Goal: Transaction & Acquisition: Subscribe to service/newsletter

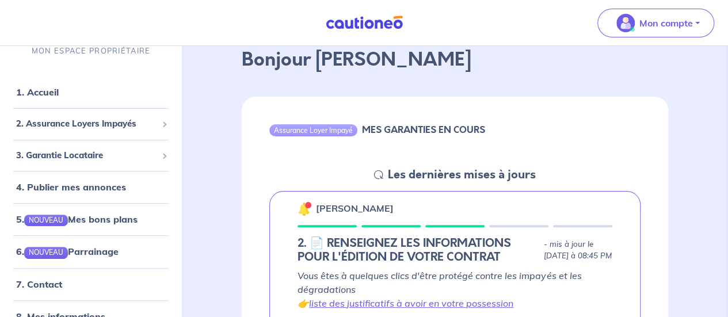
scroll to position [173, 0]
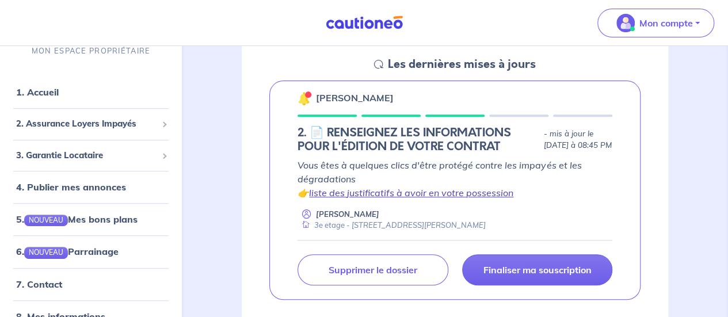
click at [418, 199] on link "liste des justificatifs à avoir en votre possession" at bounding box center [411, 193] width 204 height 12
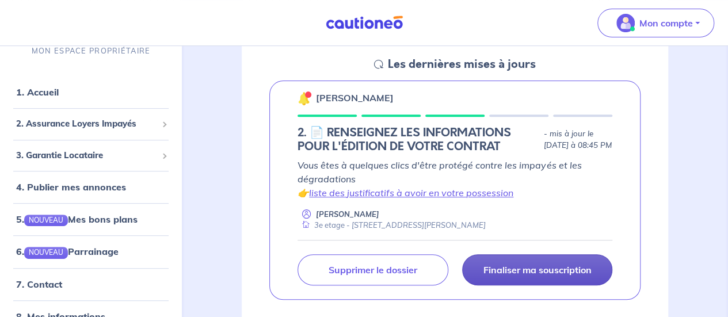
click at [534, 266] on link "Finaliser ma souscription" at bounding box center [537, 269] width 150 height 31
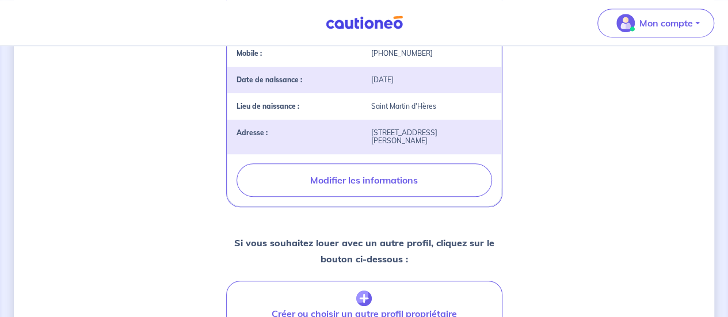
scroll to position [461, 0]
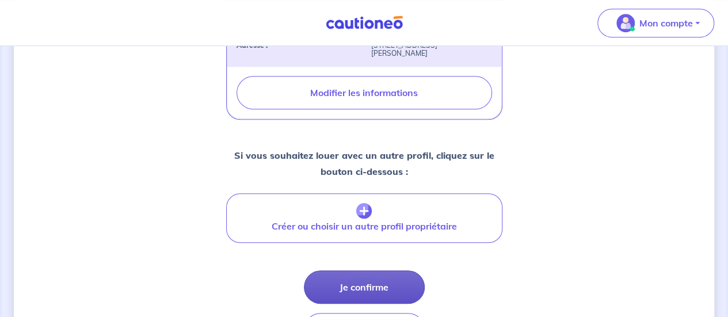
click at [377, 272] on button "Je confirme" at bounding box center [364, 287] width 121 height 33
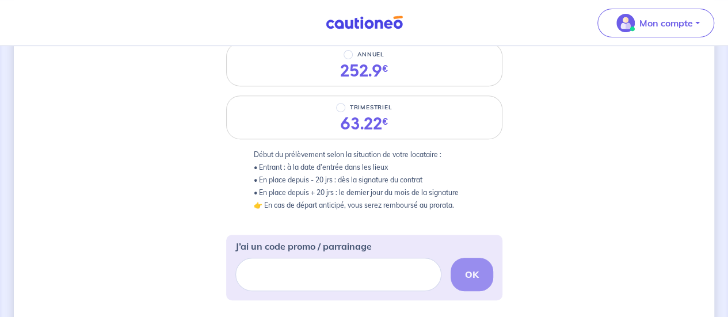
scroll to position [115, 0]
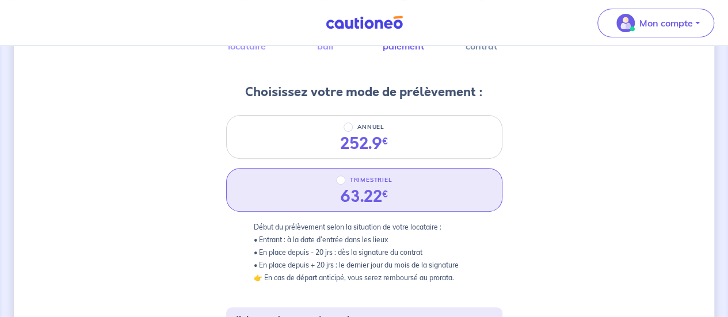
click at [365, 195] on div "63.22 €" at bounding box center [364, 197] width 48 height 20
radio input "true"
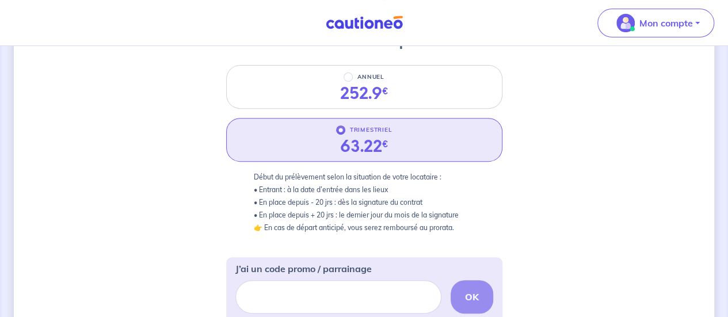
scroll to position [230, 0]
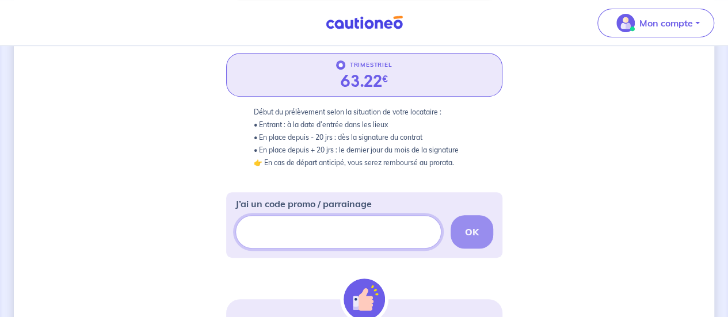
click at [387, 234] on input "J’ai un code promo / parrainage" at bounding box center [338, 231] width 206 height 33
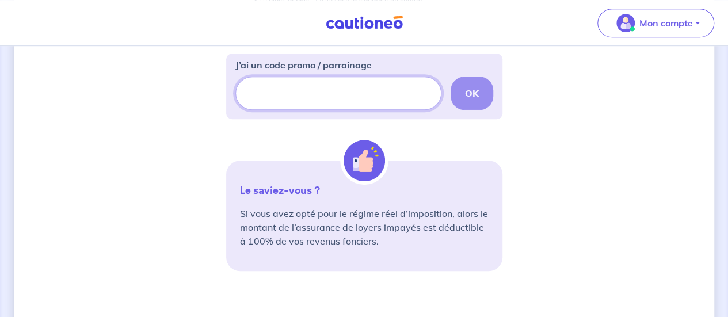
scroll to position [345, 0]
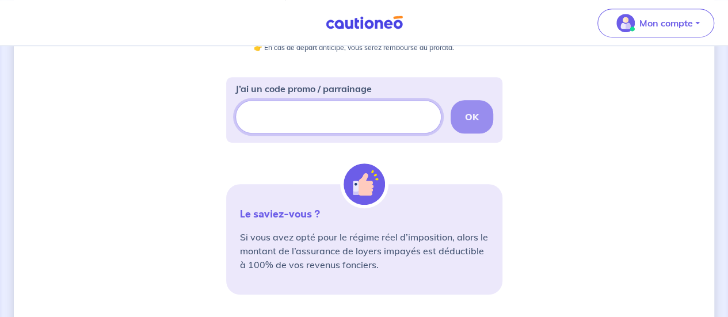
click at [304, 114] on input "J’ai un code promo / parrainage" at bounding box center [338, 116] width 206 height 33
paste input "FILLEUL-CAYZ9N"
type input "FILLEUL-CAYZ9N"
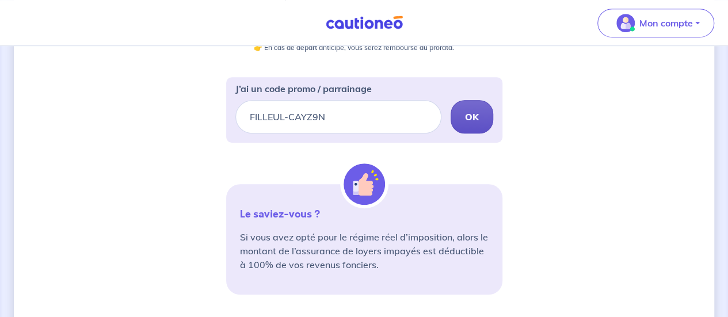
click at [475, 125] on button "OK" at bounding box center [472, 116] width 43 height 33
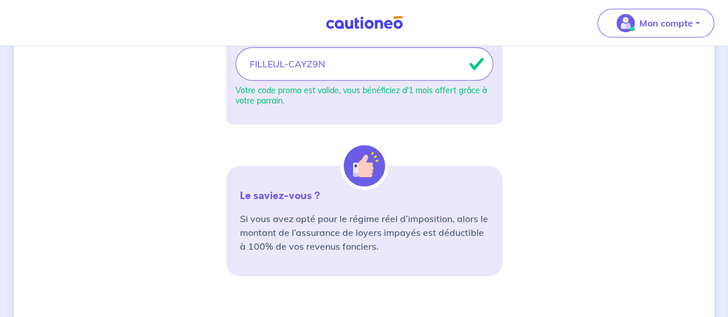
scroll to position [518, 0]
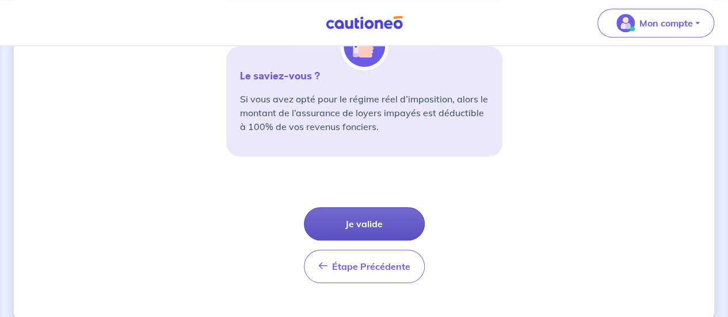
click at [394, 217] on button "Je valide" at bounding box center [364, 223] width 121 height 33
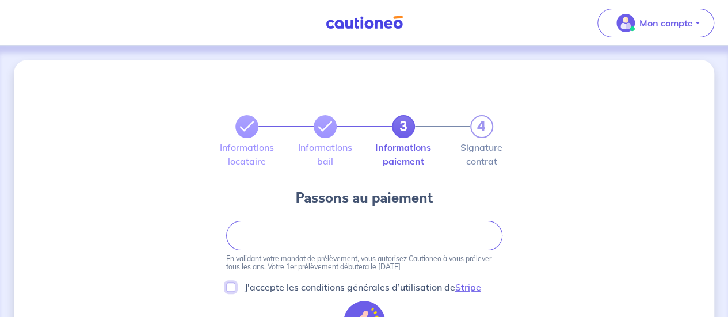
click at [234, 286] on input "J'accepte les conditions générales d’utilisation de Stripe" at bounding box center [230, 287] width 9 height 9
checkbox input "true"
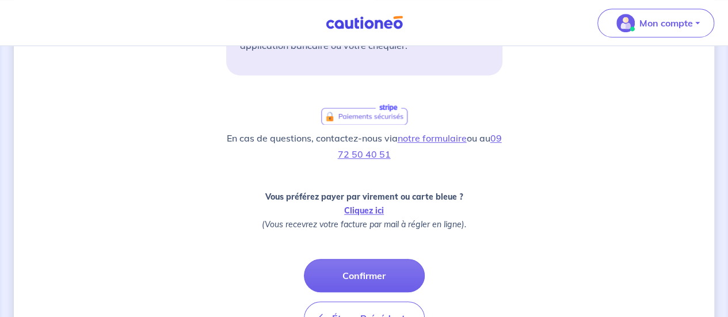
scroll to position [345, 0]
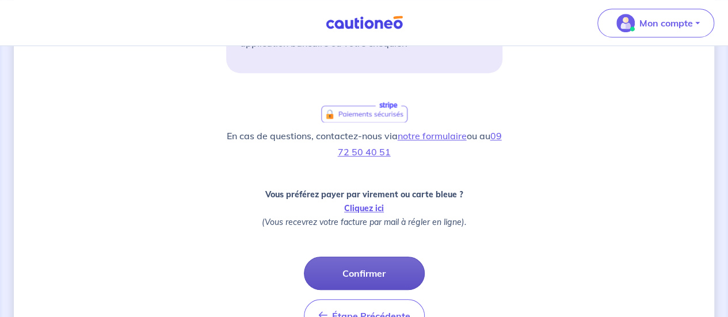
click at [363, 280] on button "Confirmer" at bounding box center [364, 273] width 121 height 33
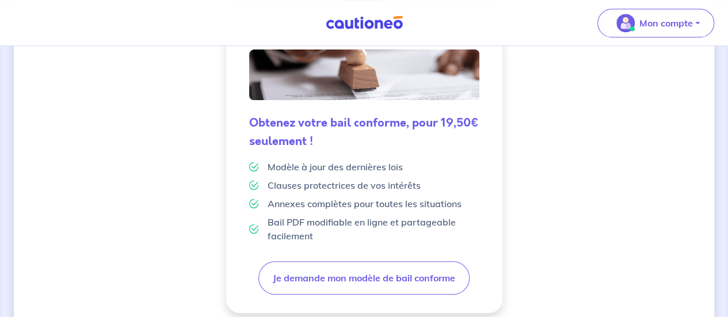
scroll to position [403, 0]
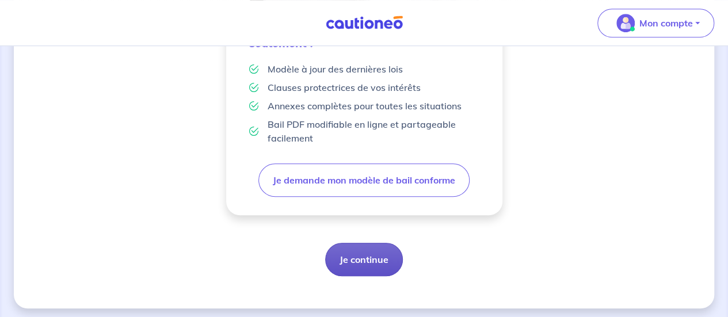
click at [375, 256] on button "Je continue" at bounding box center [364, 259] width 78 height 33
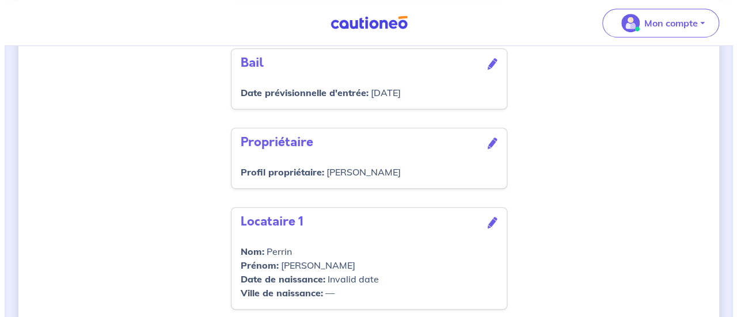
scroll to position [403, 0]
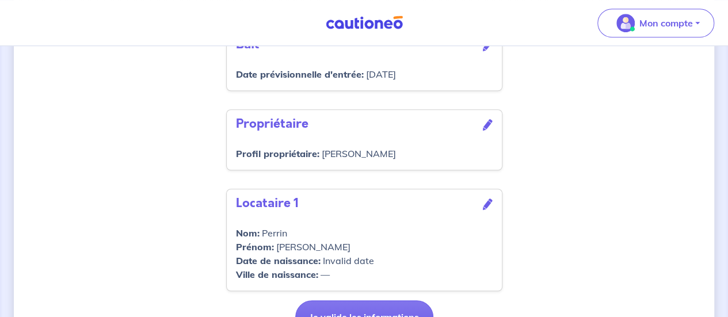
click at [486, 51] on icon at bounding box center [488, 46] width 10 height 12
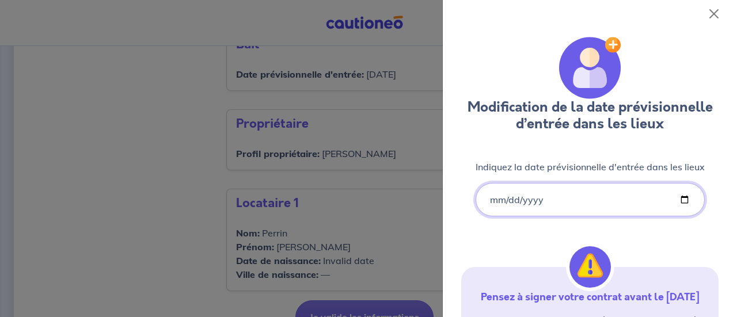
click at [527, 201] on input "2025-09-06" at bounding box center [590, 199] width 229 height 33
click at [509, 203] on input "2025-09-06" at bounding box center [590, 199] width 229 height 33
type input "2025-09-07"
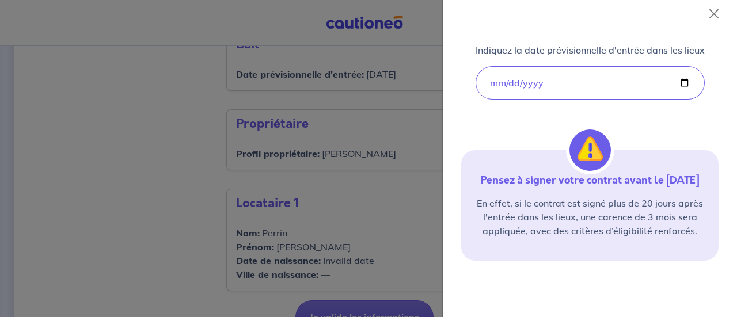
scroll to position [189, 0]
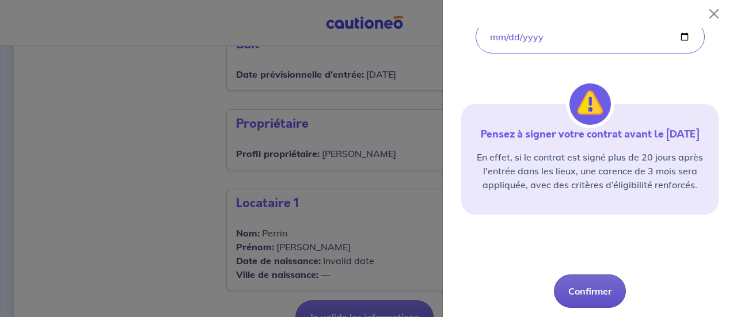
click at [599, 295] on button "Confirmer" at bounding box center [590, 291] width 72 height 33
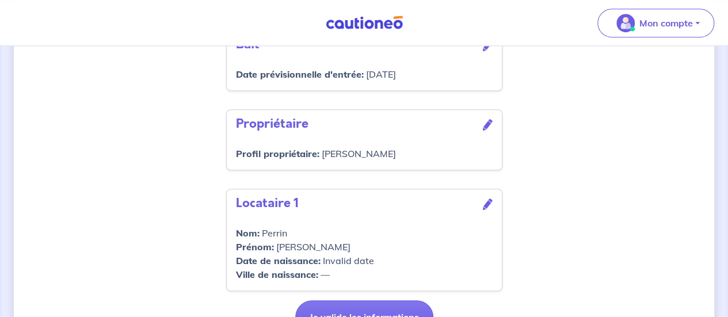
click at [482, 212] on div "Locataire 1" at bounding box center [364, 203] width 257 height 18
click at [486, 210] on icon at bounding box center [488, 205] width 10 height 12
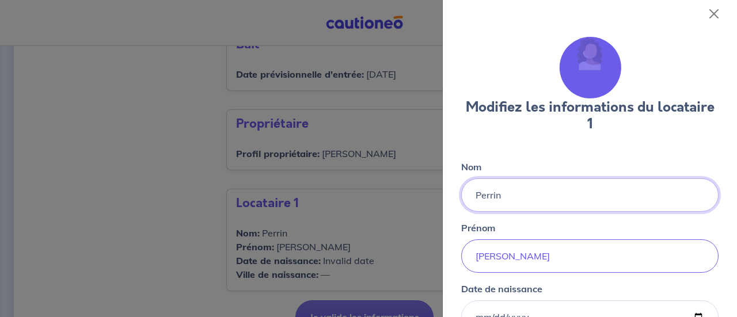
click at [527, 192] on input "Perrin" at bounding box center [589, 194] width 257 height 33
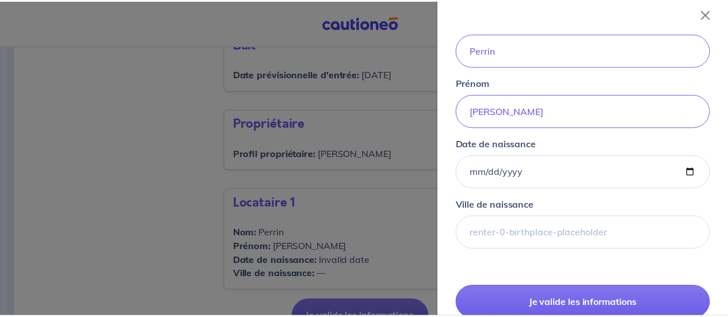
scroll to position [173, 0]
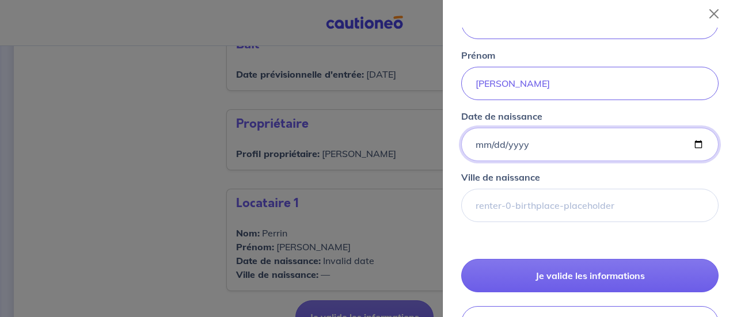
click at [545, 153] on input "Date de naissance" at bounding box center [589, 144] width 257 height 33
click at [508, 153] on input "Date de naissance" at bounding box center [589, 144] width 257 height 33
type input "1992-03-28"
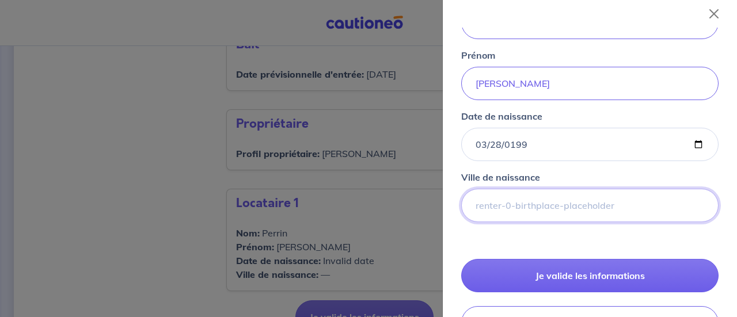
click at [521, 203] on input "Ville de naissance" at bounding box center [589, 205] width 257 height 33
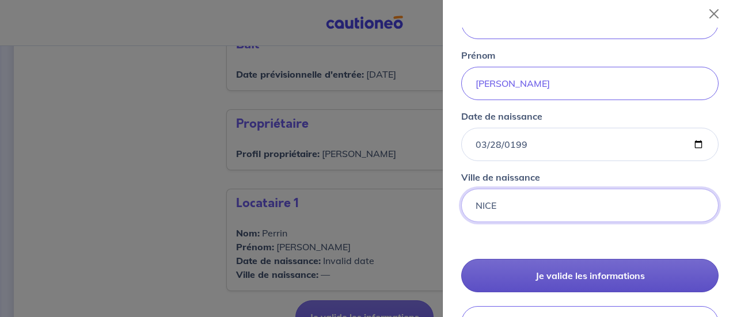
type input "NICE"
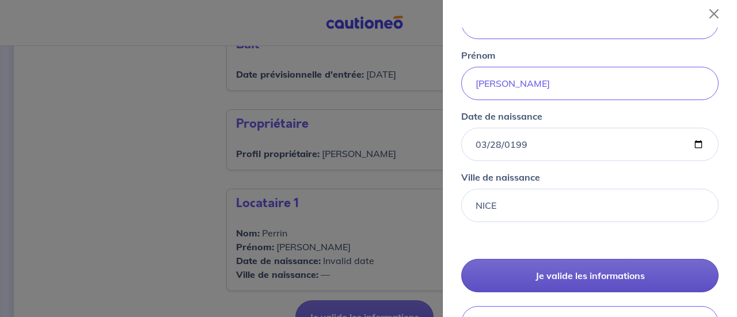
click at [562, 284] on button "Je valide les informations" at bounding box center [589, 275] width 257 height 33
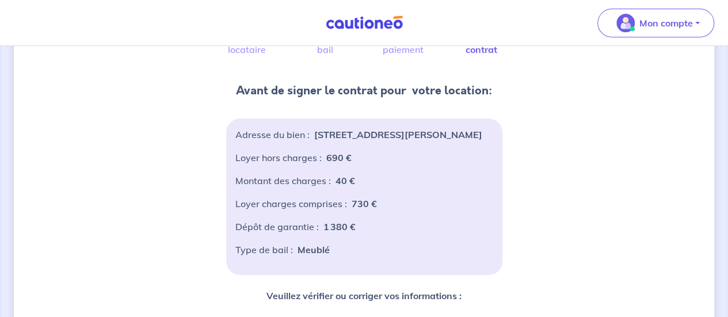
scroll to position [0, 0]
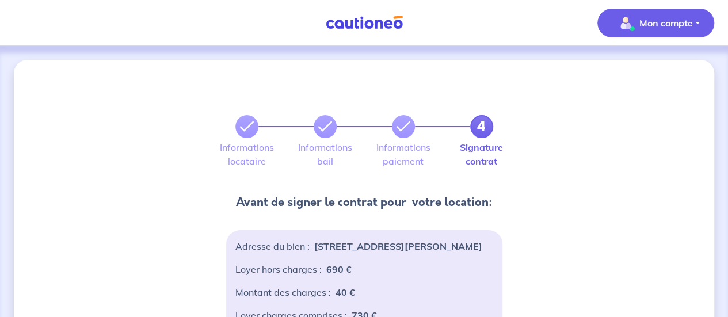
click at [668, 25] on p "Mon compte" at bounding box center [667, 23] width 54 height 14
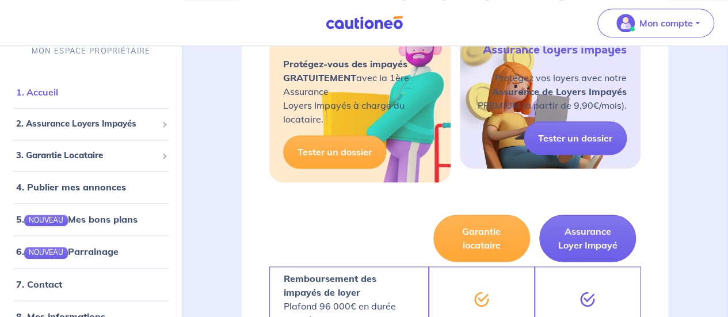
click at [52, 98] on link "1. Accueil" at bounding box center [37, 92] width 42 height 12
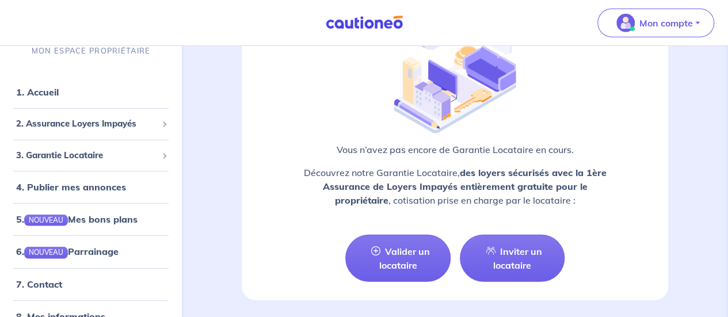
scroll to position [1648, 0]
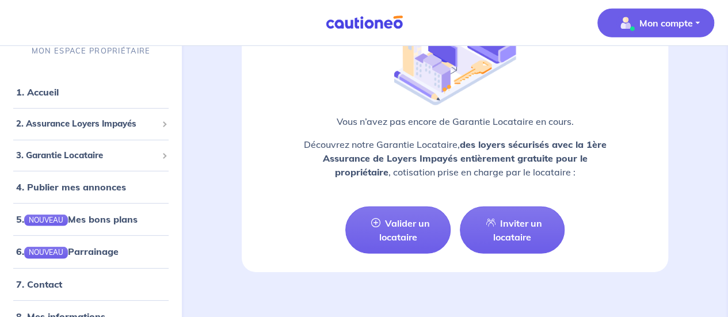
click at [695, 18] on button "Mon compte" at bounding box center [656, 23] width 117 height 29
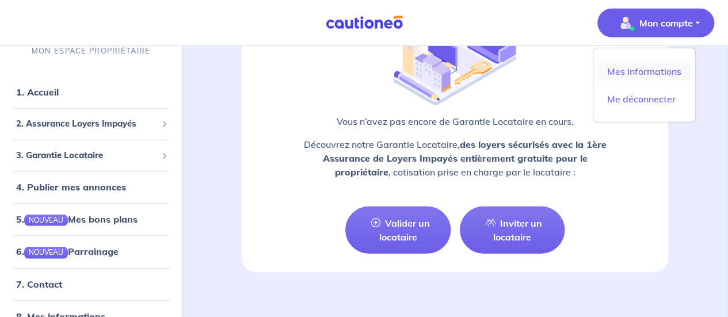
click at [662, 79] on link "Mes informations" at bounding box center [644, 71] width 93 height 18
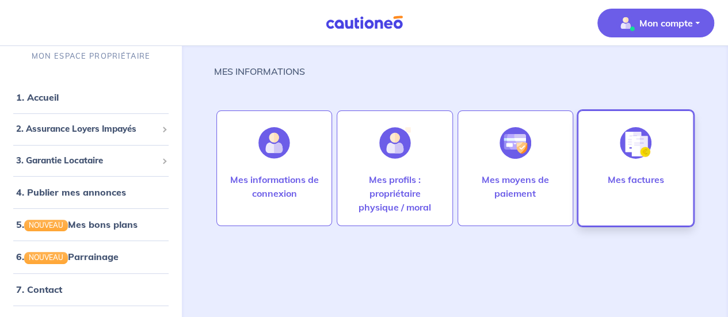
scroll to position [14, 0]
